Goal: Task Accomplishment & Management: Complete application form

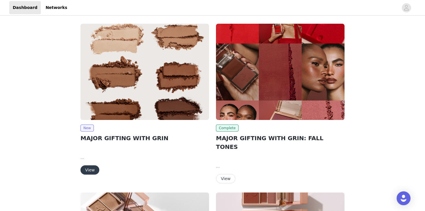
click at [161, 90] on img at bounding box center [144, 72] width 129 height 96
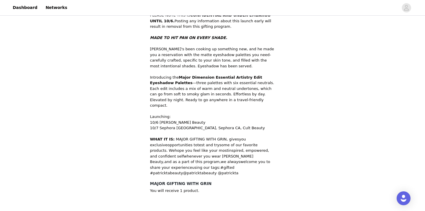
scroll to position [198, 0]
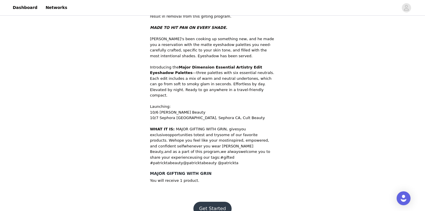
click at [208, 202] on button "Get Started" at bounding box center [212, 209] width 39 height 14
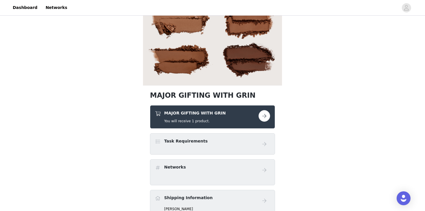
scroll to position [82, 0]
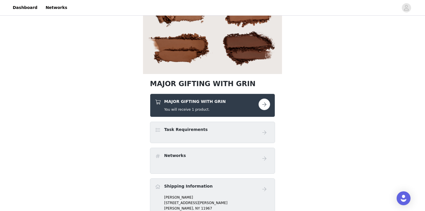
click at [178, 107] on div "MAJOR GIFTING WITH GRIN You will receive 1 product." at bounding box center [195, 106] width 62 height 14
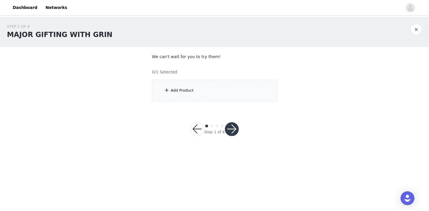
click at [174, 95] on div "Add Product" at bounding box center [214, 91] width 125 height 22
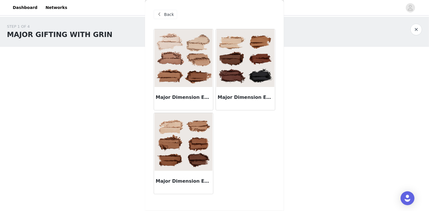
click at [248, 82] on img at bounding box center [246, 58] width 58 height 58
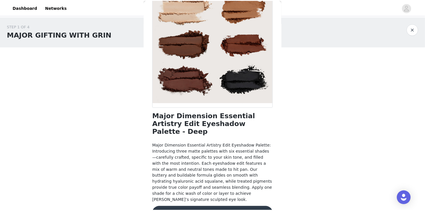
scroll to position [54, 0]
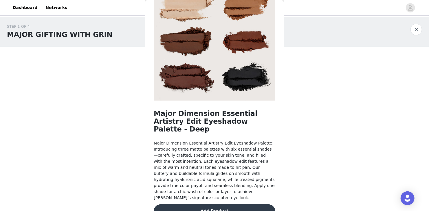
click at [225, 205] on button "Add Product" at bounding box center [215, 212] width 122 height 14
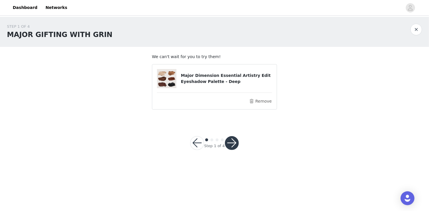
click at [237, 145] on button "button" at bounding box center [232, 143] width 14 height 14
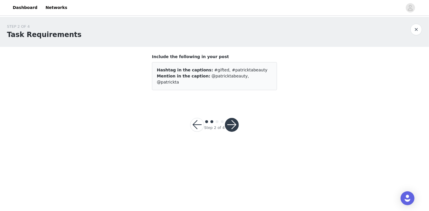
click at [197, 119] on button "button" at bounding box center [197, 125] width 14 height 14
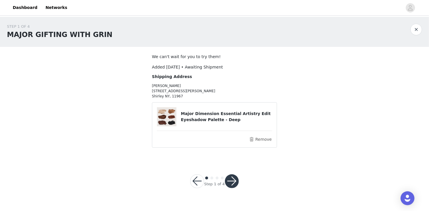
click at [196, 180] on button "button" at bounding box center [197, 182] width 14 height 14
click at [168, 119] on img at bounding box center [166, 116] width 19 height 19
click at [236, 180] on button "button" at bounding box center [232, 182] width 14 height 14
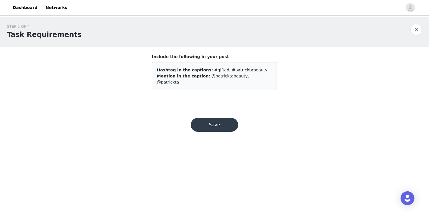
click at [220, 119] on button "Save" at bounding box center [214, 125] width 47 height 14
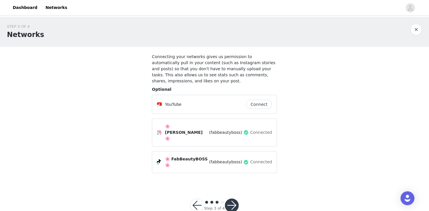
click at [199, 199] on button "button" at bounding box center [197, 206] width 14 height 14
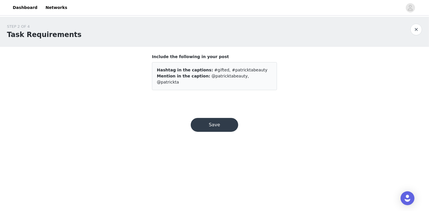
click at [414, 31] on button "button" at bounding box center [417, 30] width 12 height 12
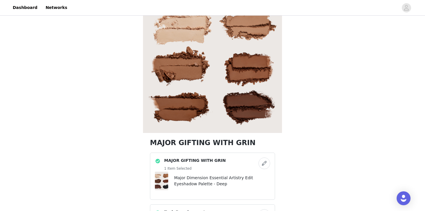
scroll to position [23, 0]
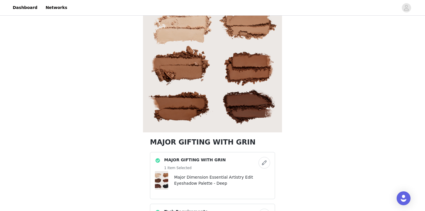
click at [162, 183] on img at bounding box center [161, 180] width 19 height 19
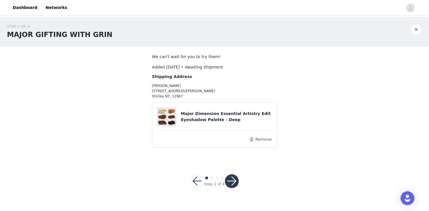
click at [193, 180] on button "button" at bounding box center [197, 182] width 14 height 14
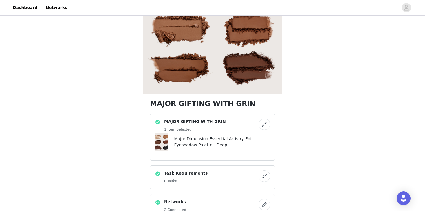
scroll to position [61, 0]
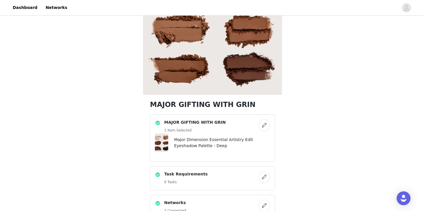
click at [266, 127] on button "button" at bounding box center [265, 126] width 12 height 12
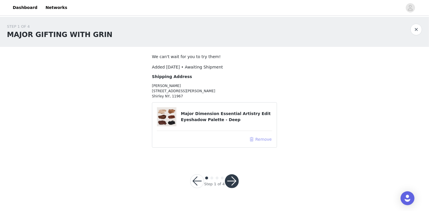
click at [260, 137] on button "Remove" at bounding box center [260, 139] width 23 height 7
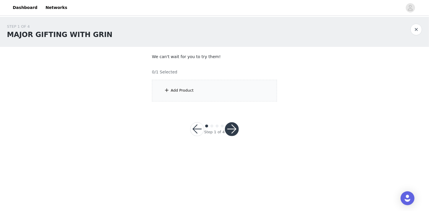
click at [189, 91] on div "Add Product" at bounding box center [182, 91] width 23 height 6
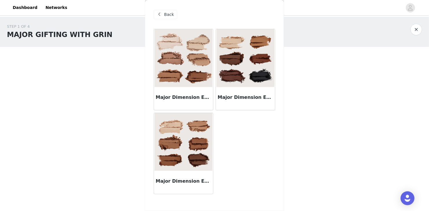
click at [234, 74] on img at bounding box center [246, 58] width 58 height 58
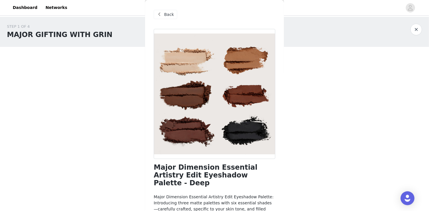
click at [160, 14] on span at bounding box center [159, 14] width 7 height 7
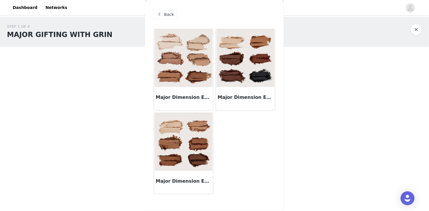
click at [173, 134] on img at bounding box center [184, 142] width 58 height 58
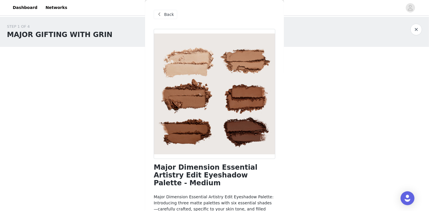
click at [168, 13] on span "Back" at bounding box center [169, 15] width 10 height 6
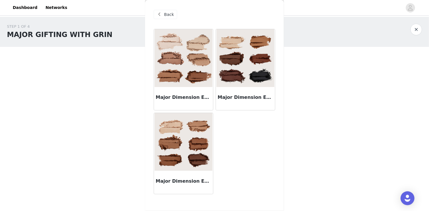
click at [247, 69] on img at bounding box center [246, 58] width 58 height 58
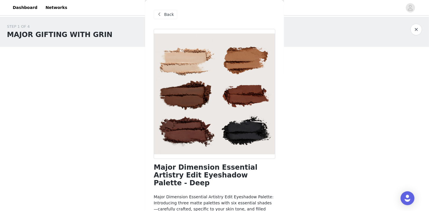
click at [167, 14] on span "Back" at bounding box center [169, 15] width 10 height 6
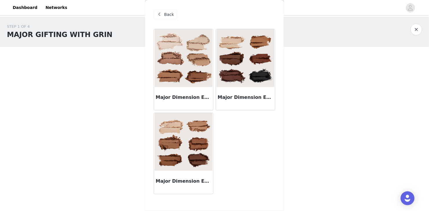
click at [168, 129] on img at bounding box center [184, 142] width 58 height 58
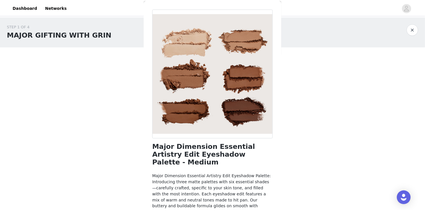
scroll to position [54, 0]
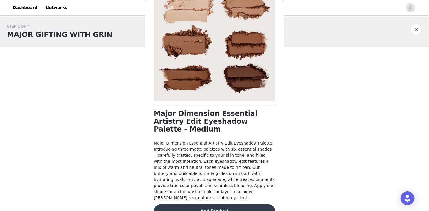
click at [200, 205] on button "Add Product" at bounding box center [215, 212] width 122 height 14
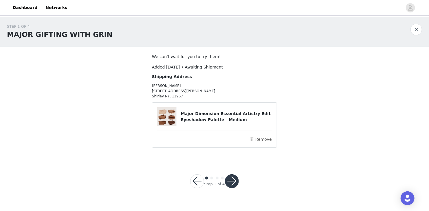
click at [228, 181] on button "button" at bounding box center [232, 182] width 14 height 14
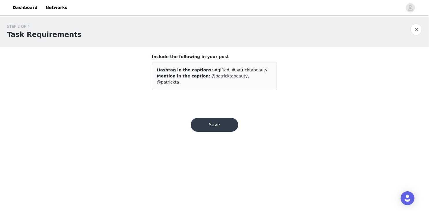
click at [219, 120] on button "Save" at bounding box center [214, 125] width 47 height 14
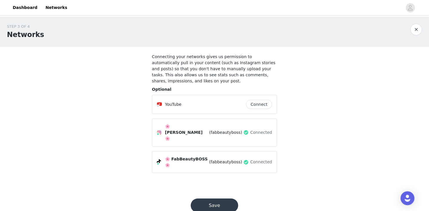
click at [220, 199] on button "Save" at bounding box center [214, 206] width 47 height 14
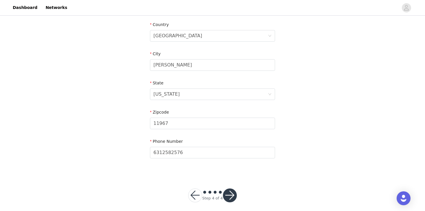
scroll to position [179, 0]
click at [232, 193] on button "button" at bounding box center [230, 195] width 14 height 14
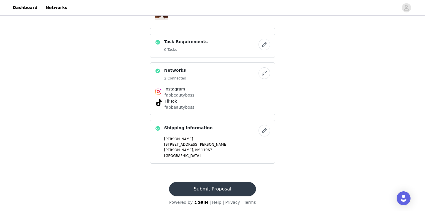
scroll to position [194, 0]
click at [195, 192] on button "Submit Proposal" at bounding box center [212, 189] width 87 height 14
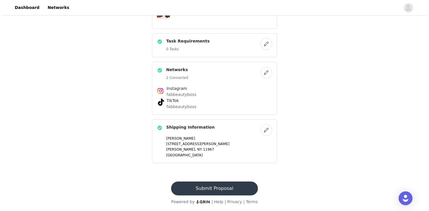
scroll to position [0, 0]
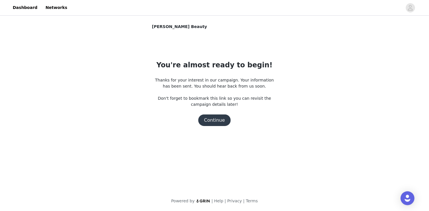
click at [214, 124] on button "Continue" at bounding box center [214, 121] width 32 height 12
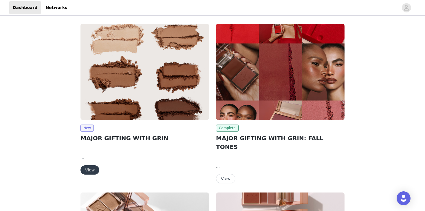
click at [153, 92] on img at bounding box center [144, 72] width 129 height 96
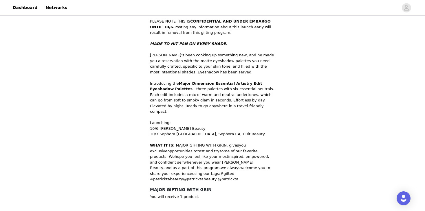
scroll to position [198, 0]
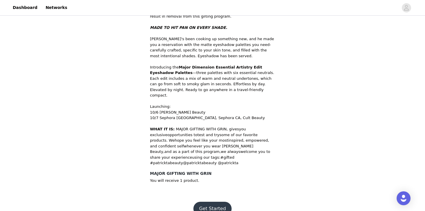
click at [213, 202] on button "Get Started" at bounding box center [212, 209] width 39 height 14
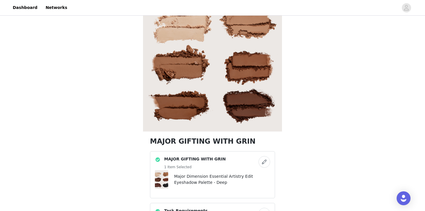
scroll to position [20, 0]
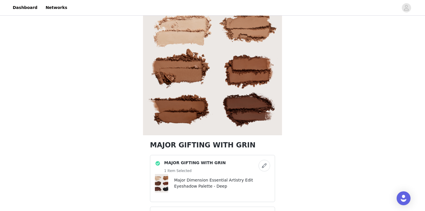
click at [264, 168] on button "button" at bounding box center [265, 166] width 12 height 12
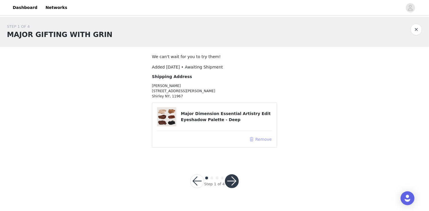
click at [261, 137] on button "Remove" at bounding box center [260, 139] width 23 height 7
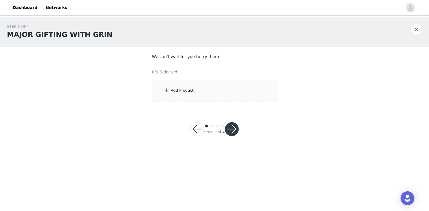
click at [182, 91] on div "Add Product" at bounding box center [182, 91] width 23 height 6
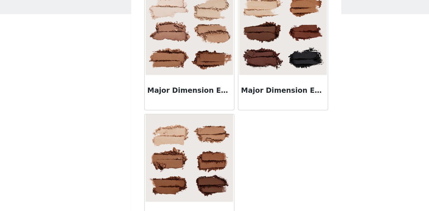
click at [242, 94] on h3 "Major Dimension Essential Artistry Edit Eyeshadow Palette - Deep" at bounding box center [246, 97] width 56 height 7
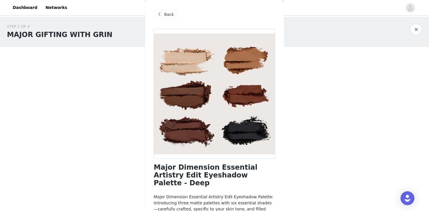
click at [167, 14] on span "Back" at bounding box center [169, 15] width 10 height 6
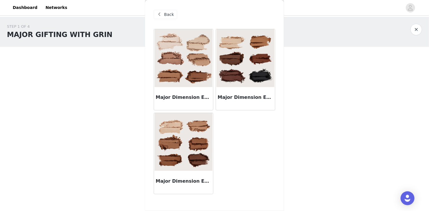
click at [168, 137] on img at bounding box center [184, 142] width 58 height 58
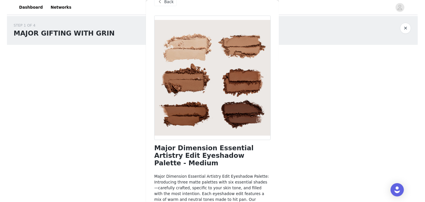
scroll to position [12, 0]
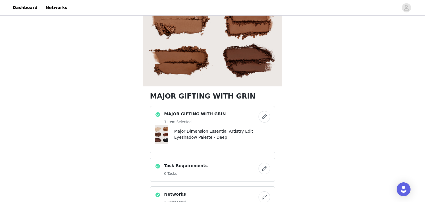
scroll to position [68, 0]
